Goal: Transaction & Acquisition: Purchase product/service

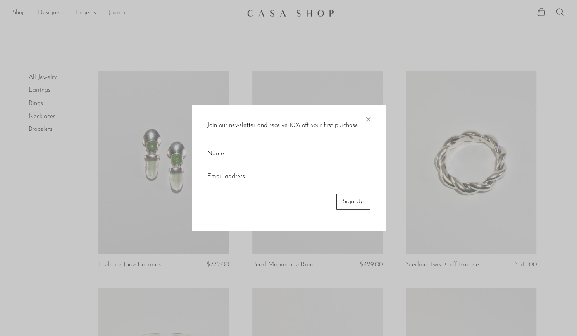
click at [371, 121] on span "×" at bounding box center [368, 117] width 8 height 25
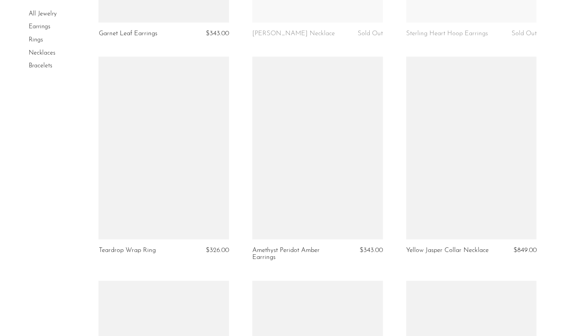
scroll to position [2201, 0]
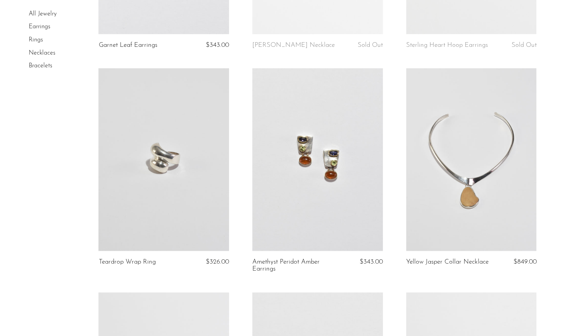
click at [341, 129] on link at bounding box center [317, 159] width 131 height 183
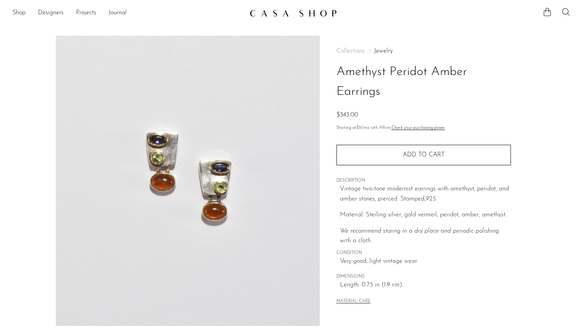
scroll to position [168, 0]
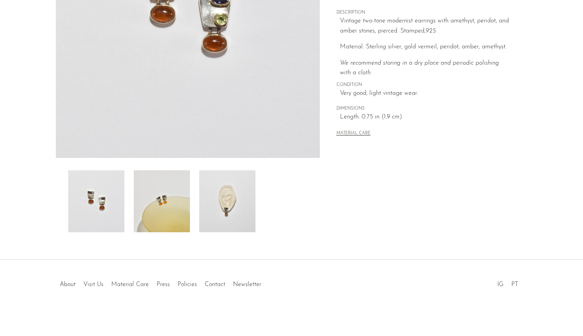
click at [276, 133] on img at bounding box center [188, 12] width 264 height 291
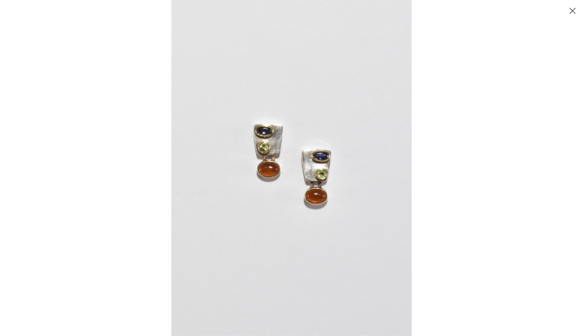
click at [572, 18] on div at bounding box center [462, 168] width 583 height 336
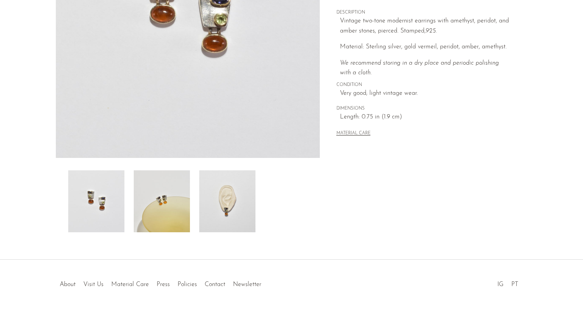
drag, startPoint x: 330, startPoint y: 1, endPoint x: 240, endPoint y: 209, distance: 226.2
click at [240, 209] on img at bounding box center [227, 202] width 56 height 62
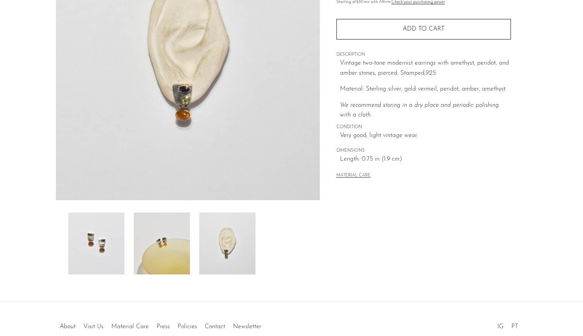
scroll to position [126, 0]
click at [156, 245] on img at bounding box center [162, 244] width 56 height 62
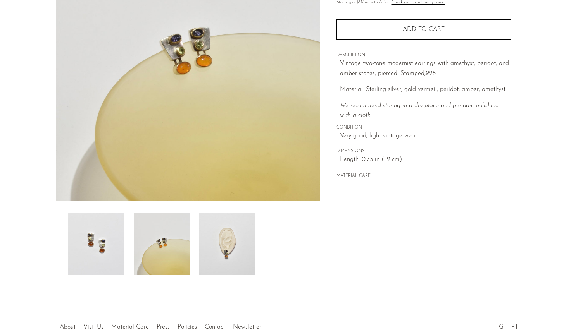
click at [116, 251] on img at bounding box center [96, 244] width 56 height 62
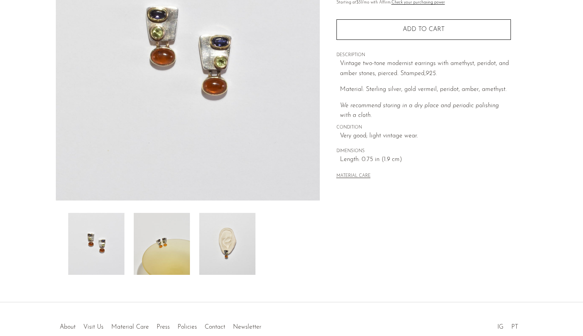
click at [166, 247] on img at bounding box center [162, 244] width 56 height 62
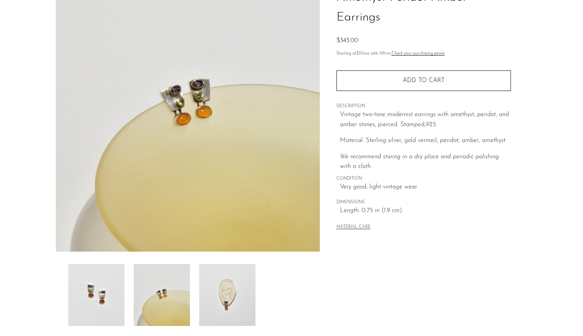
scroll to position [72, 0]
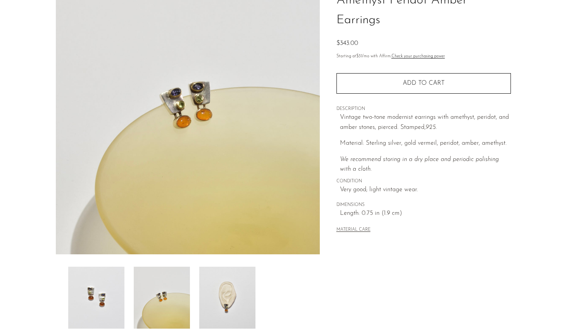
click at [111, 293] on img at bounding box center [96, 298] width 56 height 62
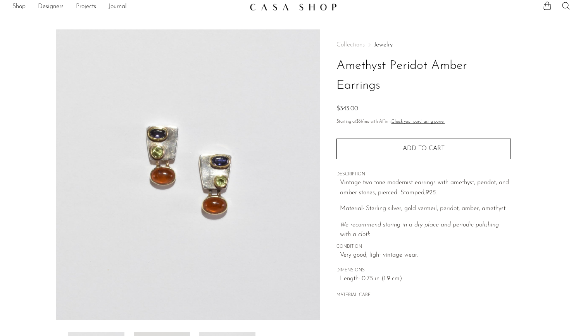
scroll to position [0, 0]
